Goal: Book appointment/travel/reservation

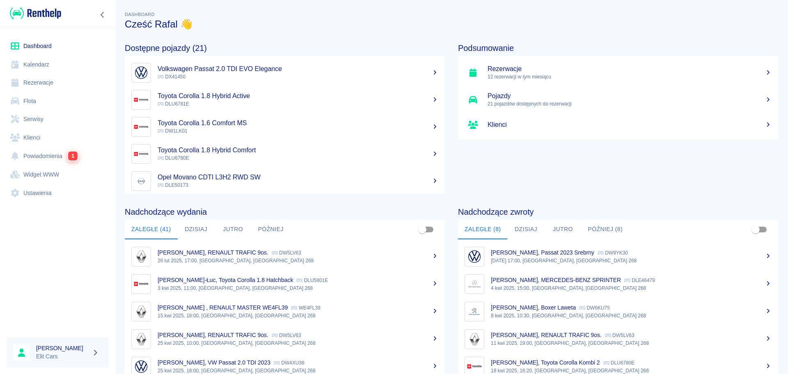
click at [47, 78] on link "Rezerwacje" at bounding box center [58, 82] width 102 height 18
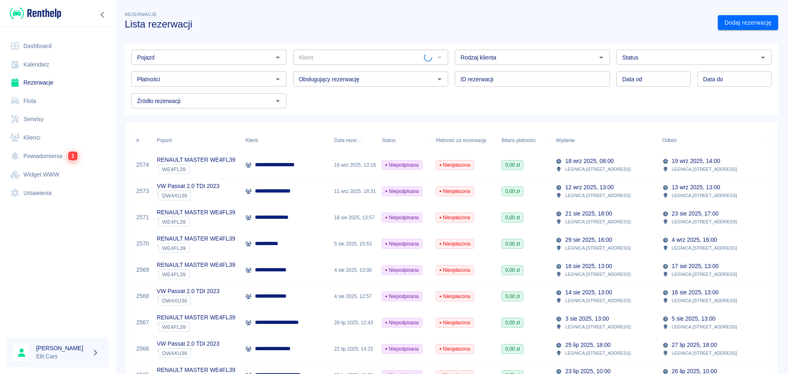
click at [209, 54] on input "Pojazd" at bounding box center [202, 57] width 137 height 10
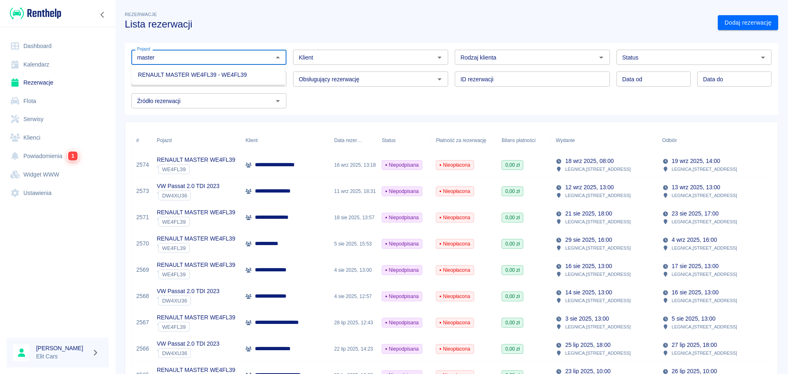
click at [221, 79] on li "RENAULT MASTER WE4FL39 - WE4FL39" at bounding box center [208, 75] width 154 height 14
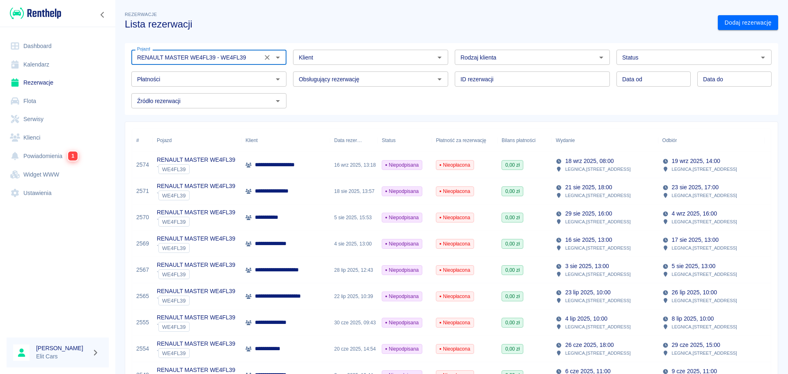
type input "RENAULT MASTER WE4FL39 - WE4FL39"
type input "DD.MM.YYYY"
click at [629, 80] on input "DD.MM.YYYY" at bounding box center [654, 78] width 74 height 15
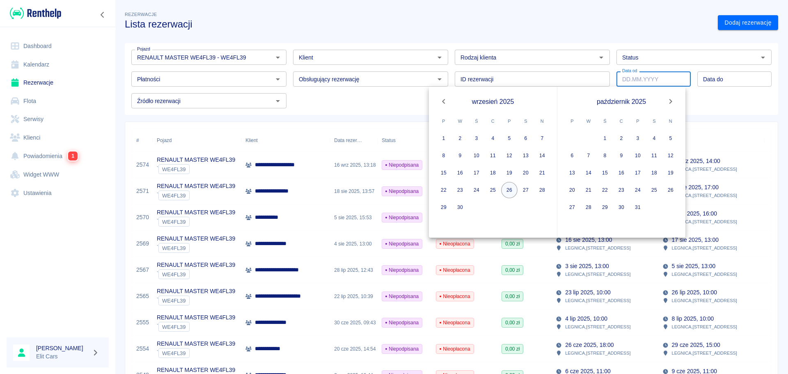
click at [506, 192] on button "26" at bounding box center [509, 190] width 16 height 16
type input "[DATE]"
type input "DD.MM.YYYY"
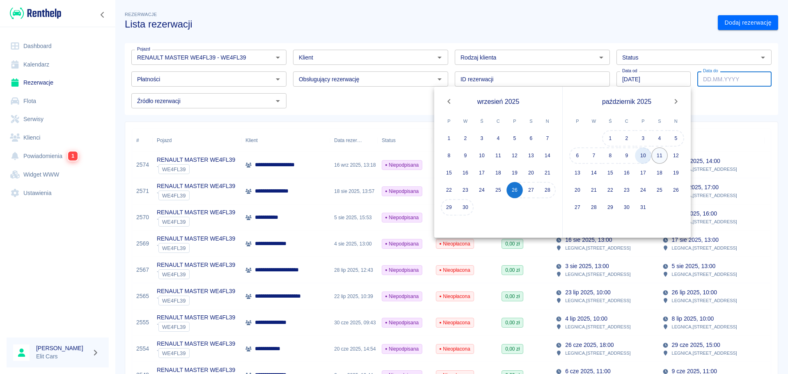
click at [642, 156] on button "10" at bounding box center [643, 155] width 16 height 16
type input "[DATE]"
